Goal: Task Accomplishment & Management: Manage account settings

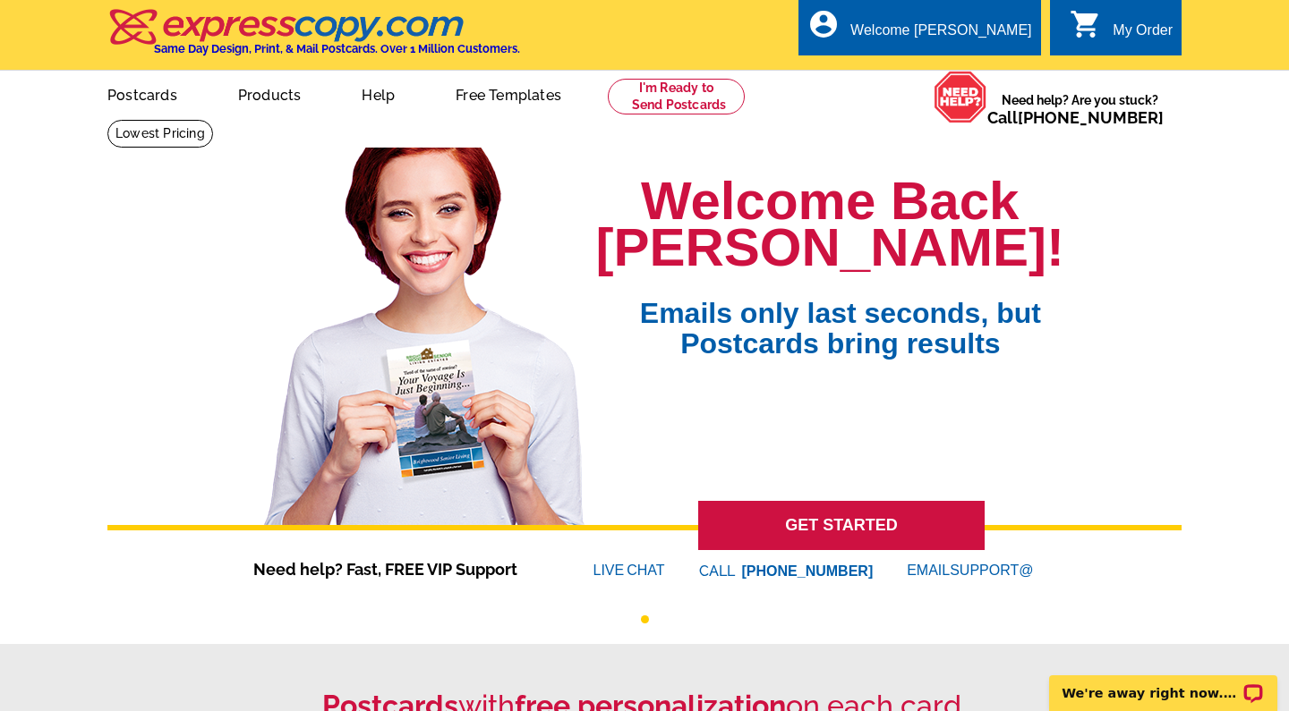
click at [1125, 32] on div "My Order" at bounding box center [1142, 34] width 60 height 25
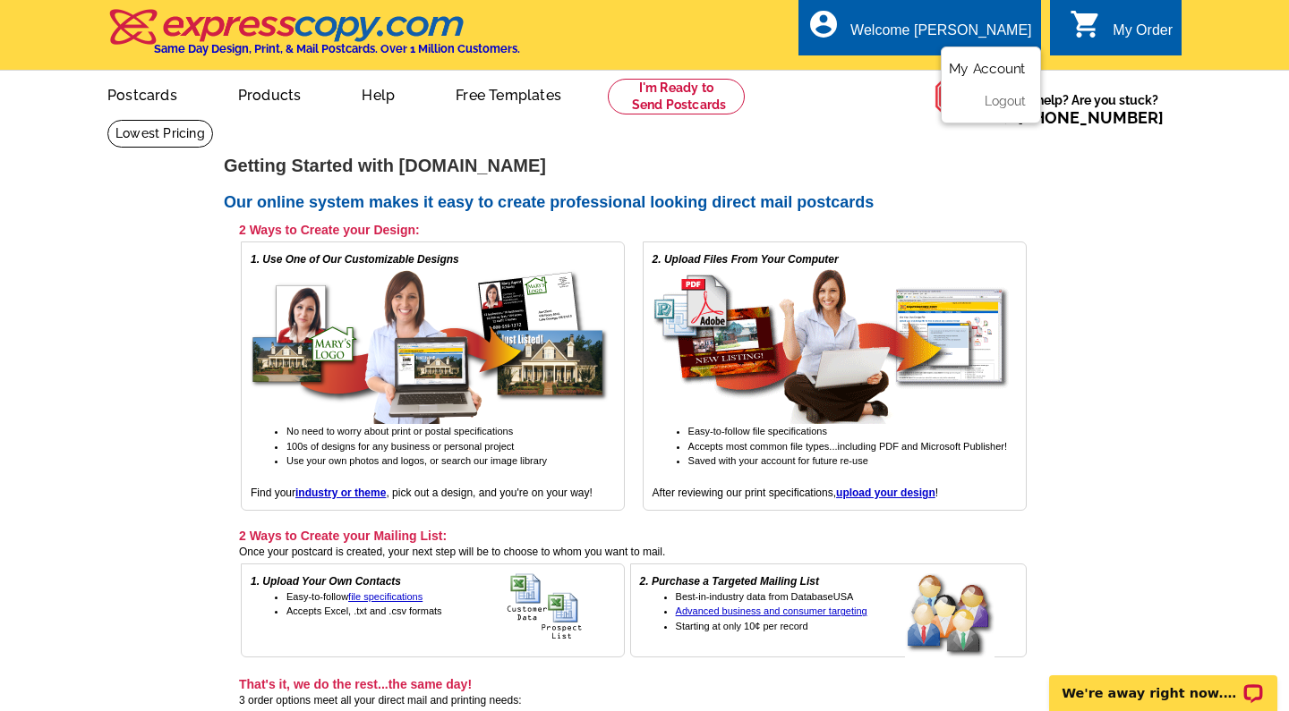
click at [985, 67] on link "My Account" at bounding box center [987, 69] width 77 height 16
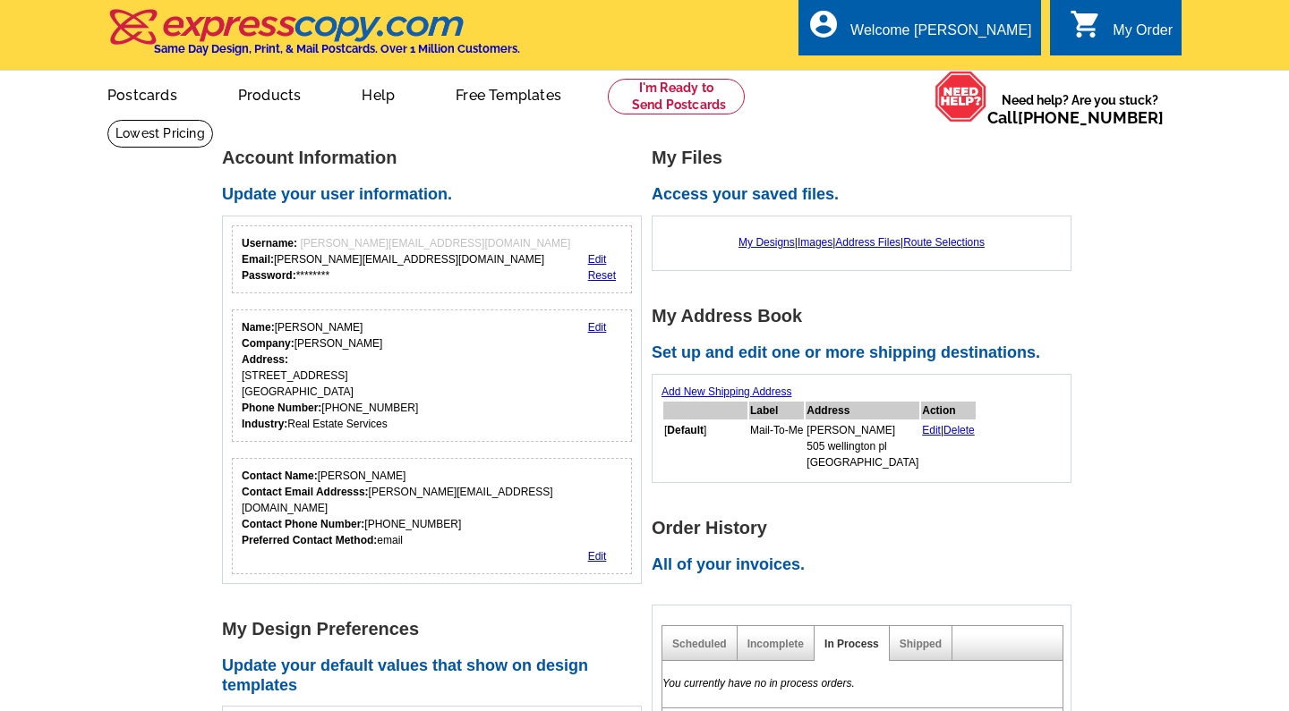
click at [1106, 276] on main "Account Information Update your user information. Username: alexandra@loringwoo…" at bounding box center [644, 712] width 1289 height 1187
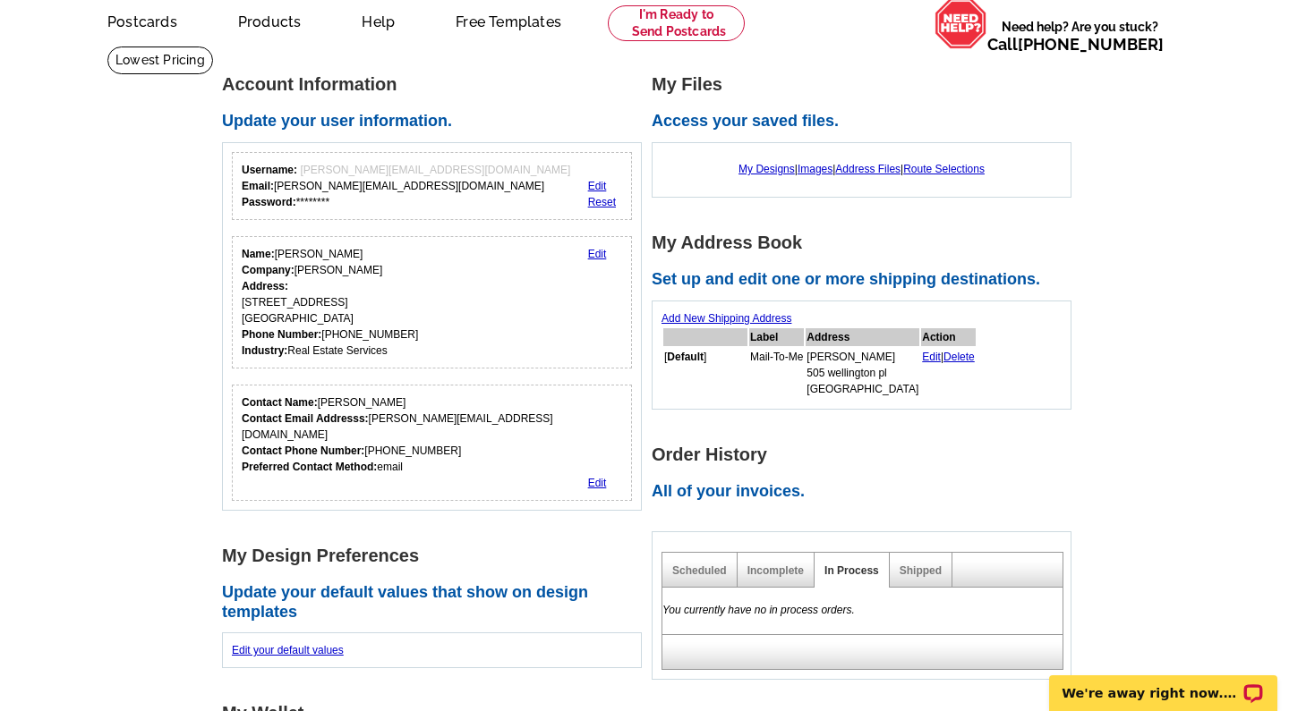
scroll to position [72, 0]
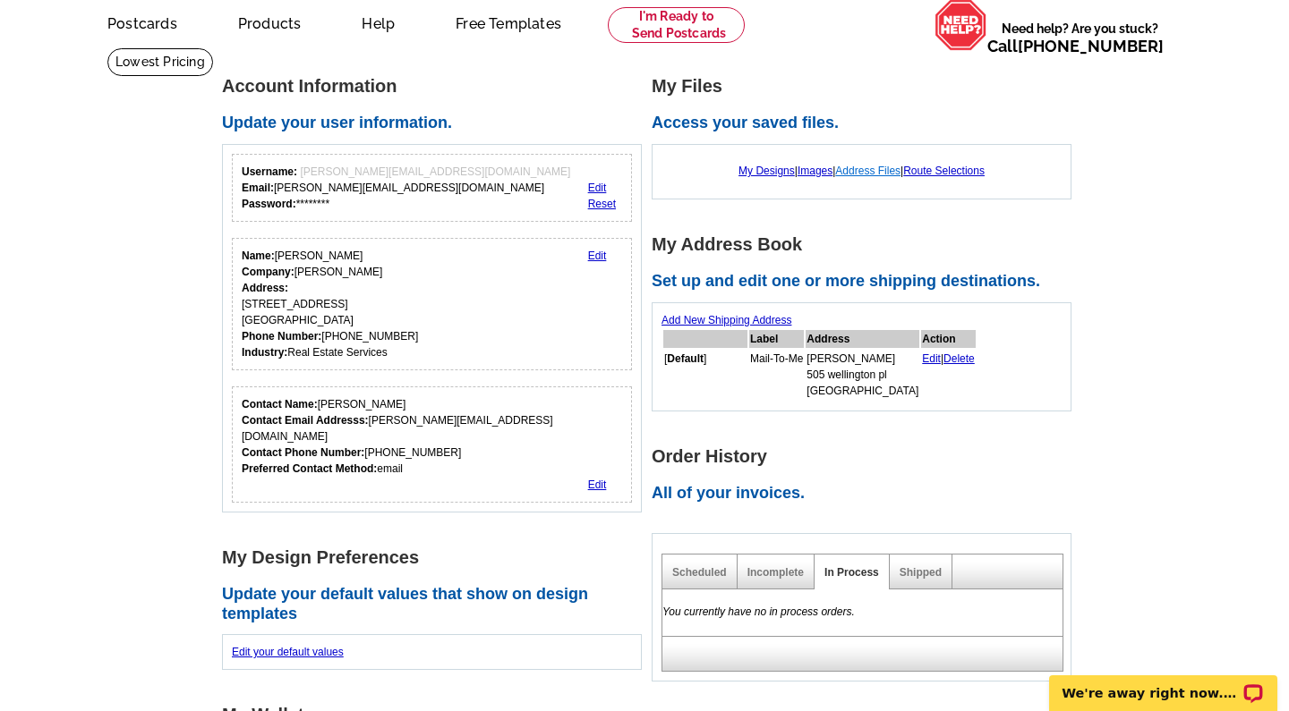
click at [875, 173] on link "Address Files" at bounding box center [867, 171] width 65 height 13
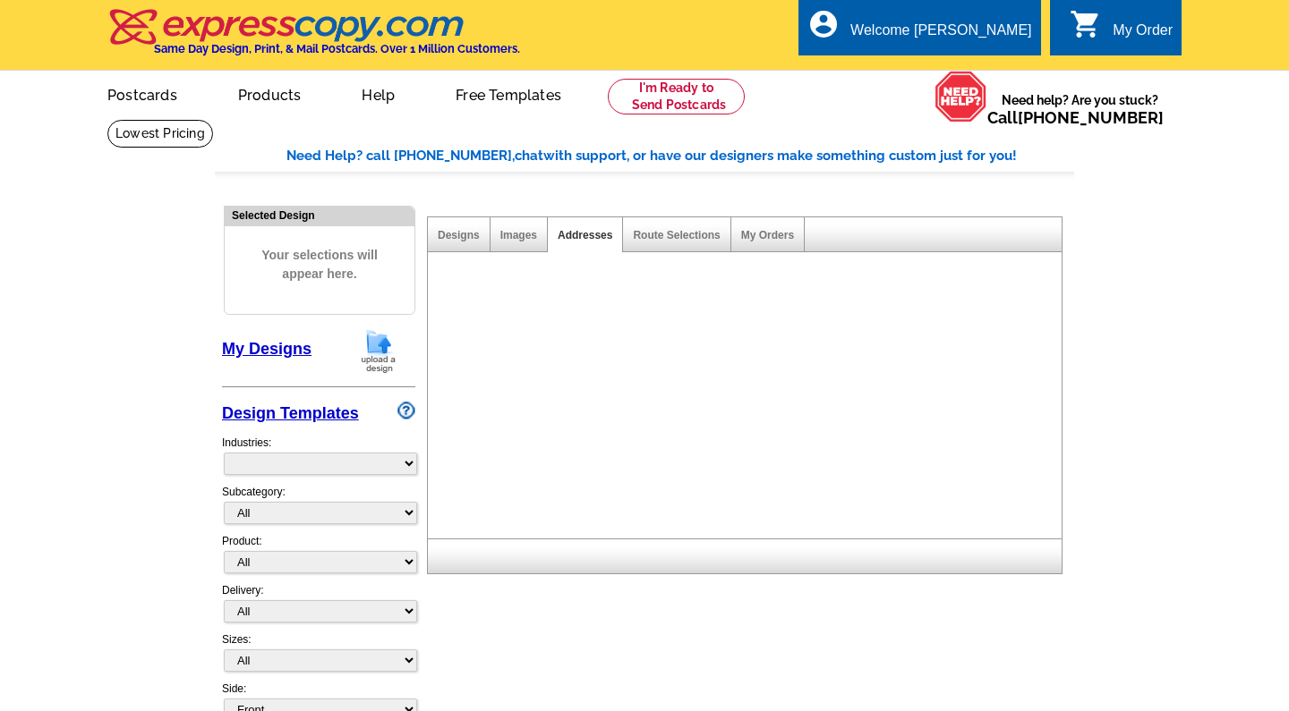
select select "785"
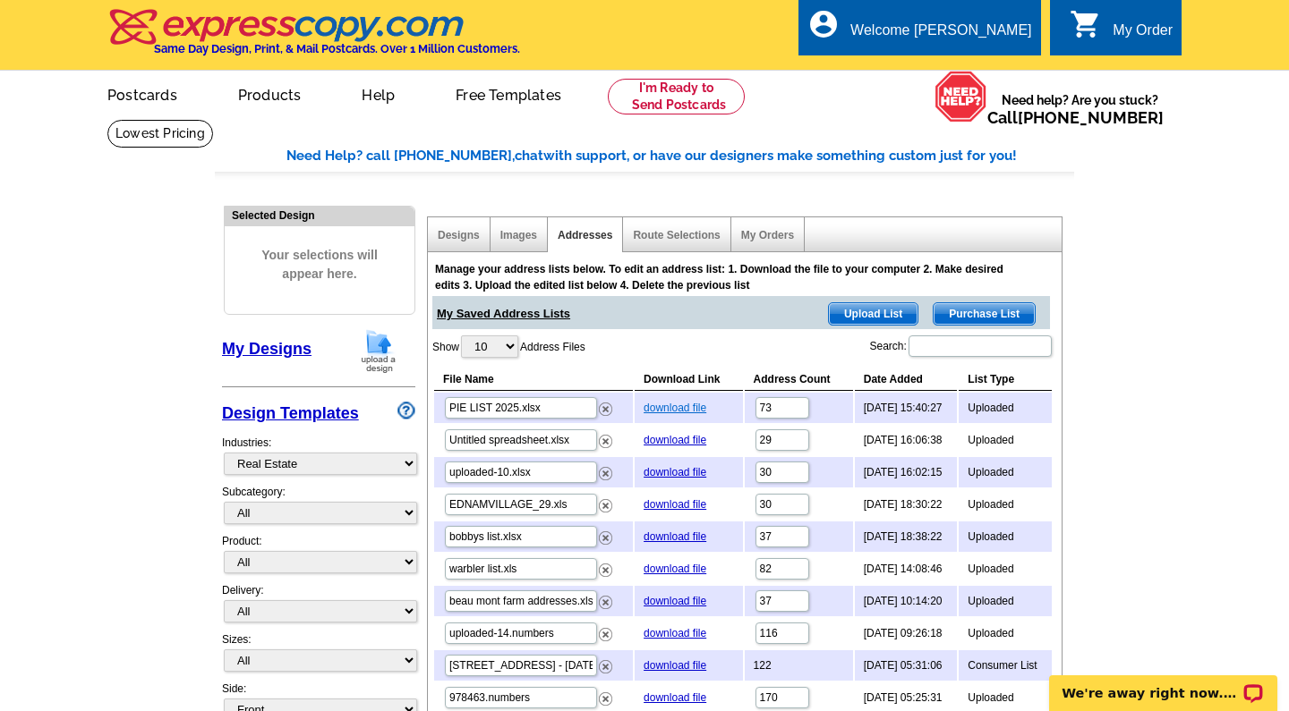
click at [676, 404] on link "download file" at bounding box center [674, 408] width 63 height 13
